Goal: Information Seeking & Learning: Learn about a topic

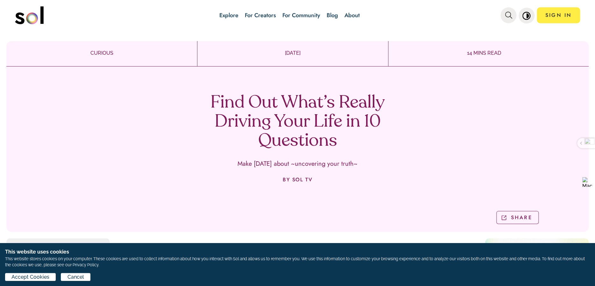
scroll to position [113, 0]
click at [44, 279] on span "Accept Cookies" at bounding box center [30, 278] width 38 height 8
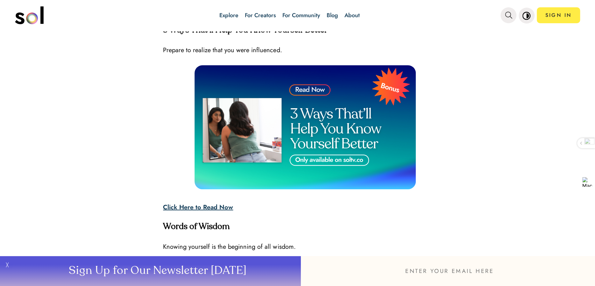
scroll to position [1625, 0]
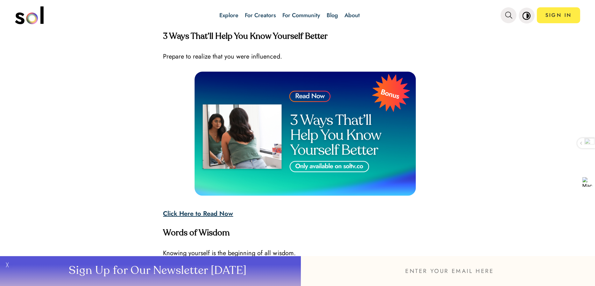
click at [332, 165] on img at bounding box center [305, 134] width 221 height 124
click at [370, 92] on img at bounding box center [305, 134] width 221 height 124
click at [322, 120] on img at bounding box center [305, 134] width 221 height 124
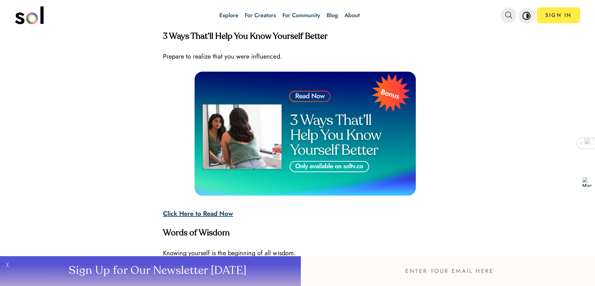
click at [309, 93] on img at bounding box center [305, 134] width 221 height 124
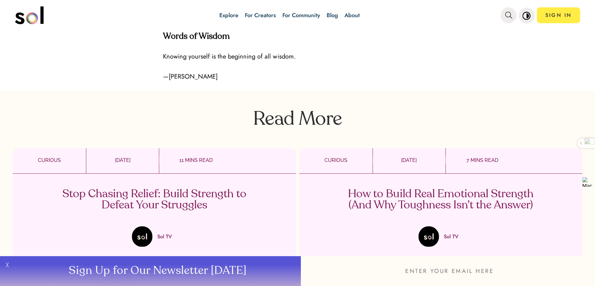
scroll to position [1694, 0]
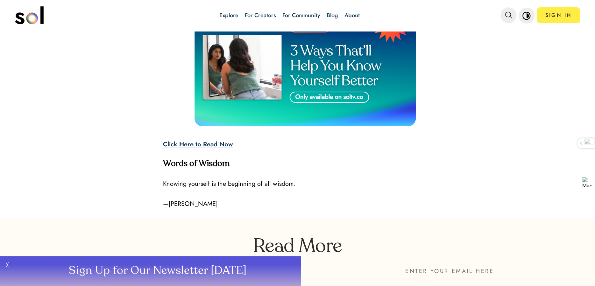
click at [190, 143] on strong "Click Here to Read Now" at bounding box center [198, 144] width 70 height 9
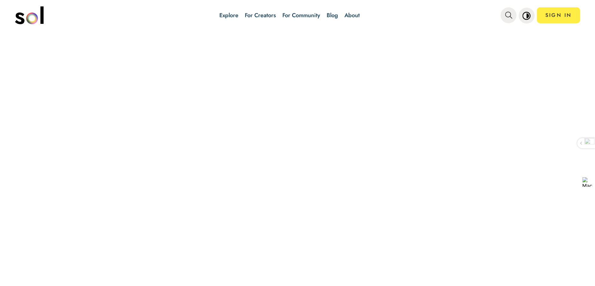
scroll to position [113, 0]
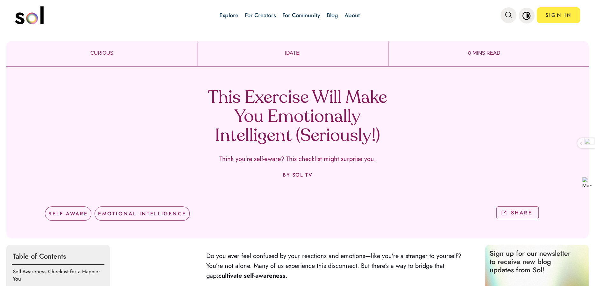
scroll to position [113, 0]
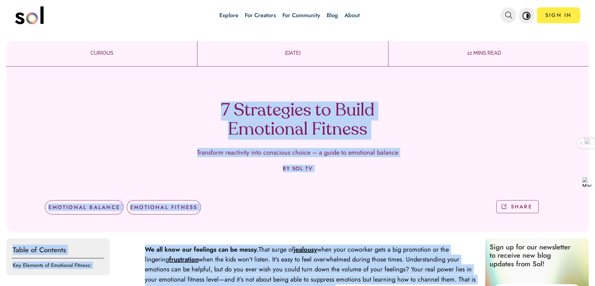
drag, startPoint x: 397, startPoint y: 106, endPoint x: 215, endPoint y: 101, distance: 182.0
type textarea "7 Strategies to Build Emotional Fitness Transform reactivity into conscious cho…"
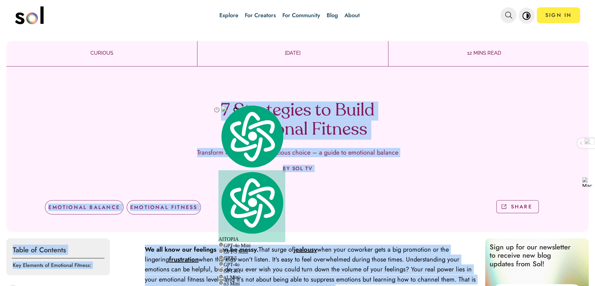
copy div "7 Strategies to Build Emotional Fitness Transform reactivity into conscious cho…"
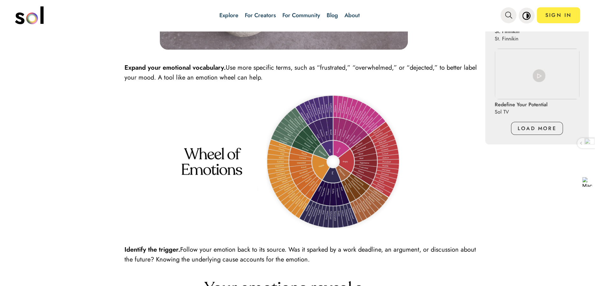
scroll to position [605, 0]
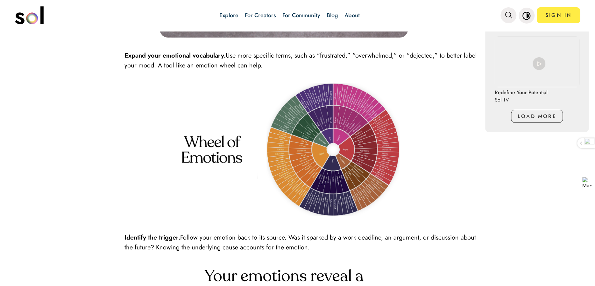
click at [324, 125] on img at bounding box center [284, 150] width 248 height 140
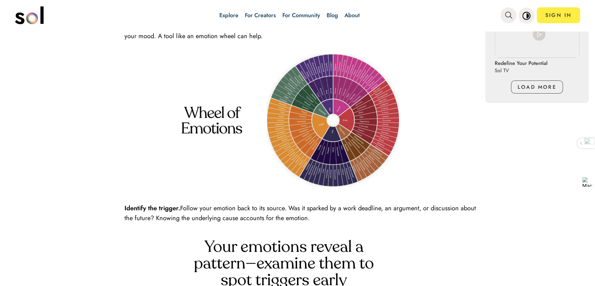
scroll to position [573, 0]
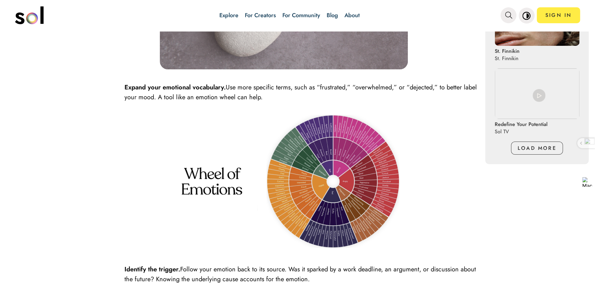
click at [429, 54] on p at bounding box center [302, 1] width 355 height 142
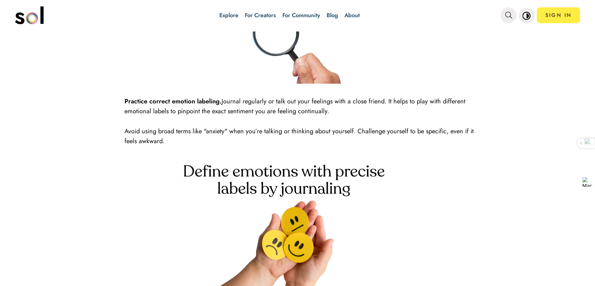
scroll to position [796, 0]
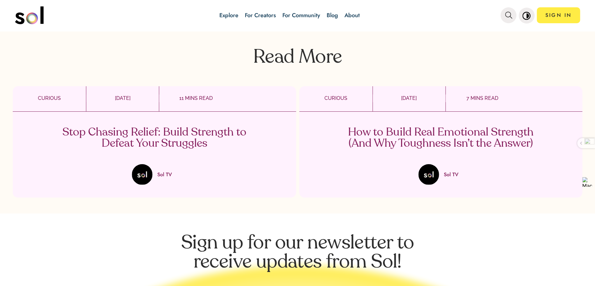
scroll to position [988, 0]
